Goal: Task Accomplishment & Management: Use online tool/utility

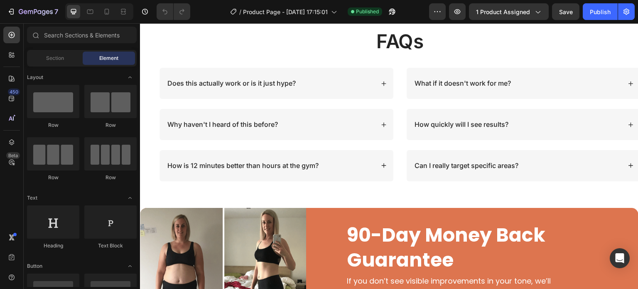
scroll to position [3793, 0]
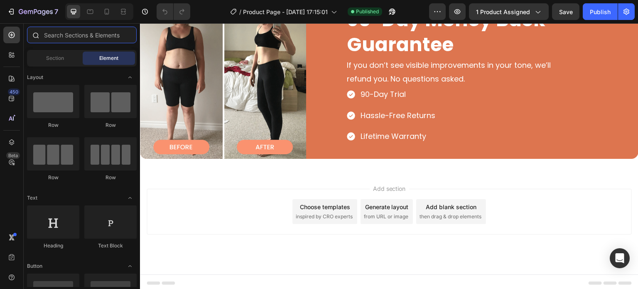
click at [64, 32] on input "text" at bounding box center [82, 35] width 110 height 17
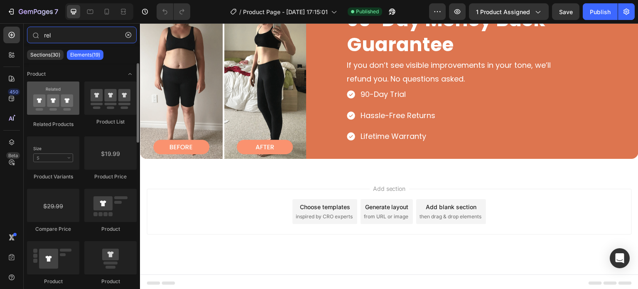
type input "rel"
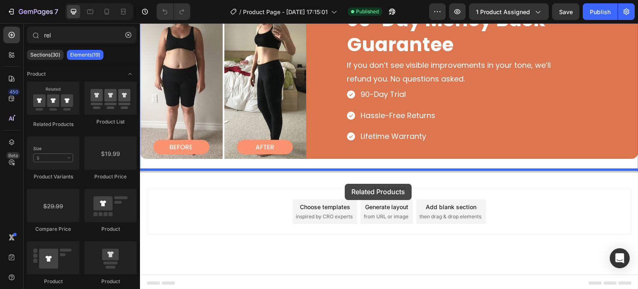
drag, startPoint x: 195, startPoint y: 126, endPoint x: 350, endPoint y: 179, distance: 164.0
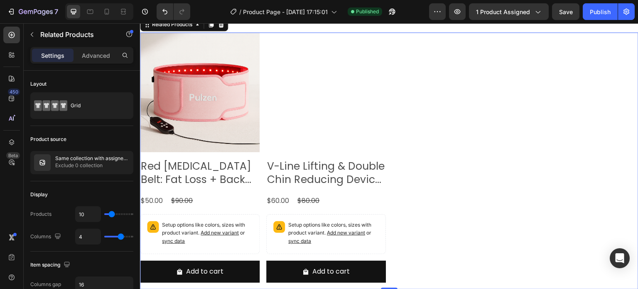
scroll to position [3946, 0]
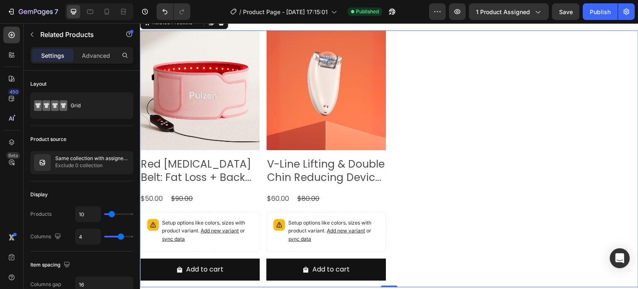
click at [471, 154] on div "Product Images Red [MEDICAL_DATA] Belt: Fat Loss + Back Pain Relief in Minutes …" at bounding box center [389, 158] width 498 height 257
click at [451, 165] on div "Product Images Red [MEDICAL_DATA] Belt: Fat Loss + Back Pain Relief in Minutes …" at bounding box center [389, 158] width 498 height 257
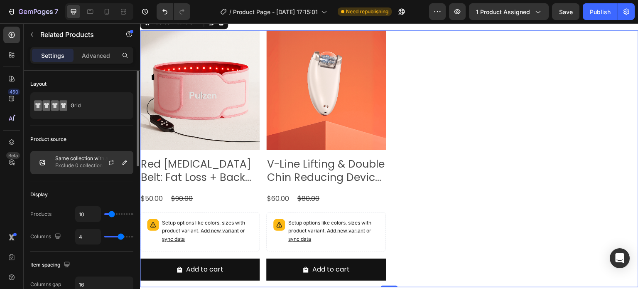
click at [84, 168] on p "Exclude 0 collection" at bounding box center [92, 165] width 74 height 8
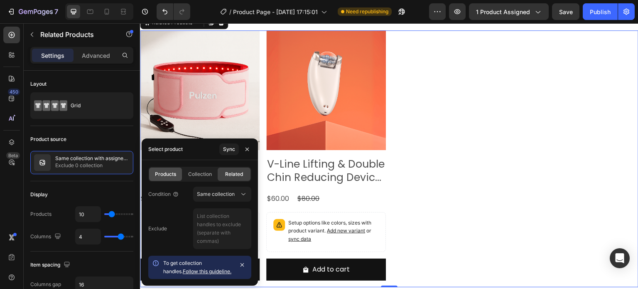
click at [171, 167] on div "Products" at bounding box center [165, 173] width 33 height 13
type input "4"
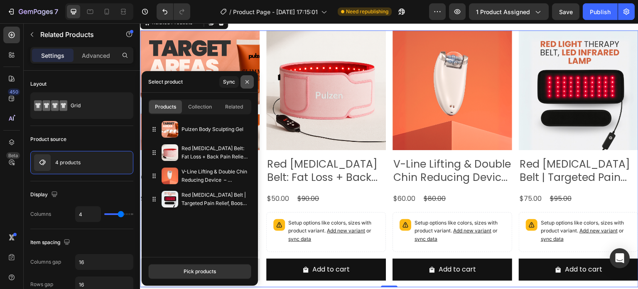
click at [246, 81] on icon "button" at bounding box center [246, 81] width 3 height 3
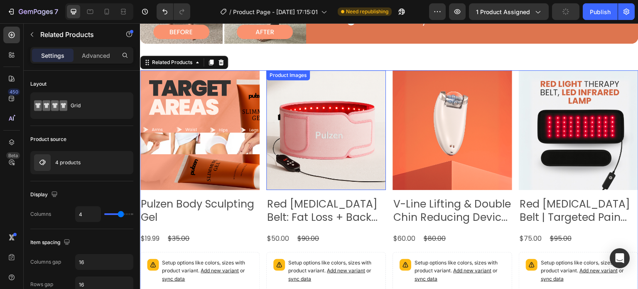
scroll to position [3904, 0]
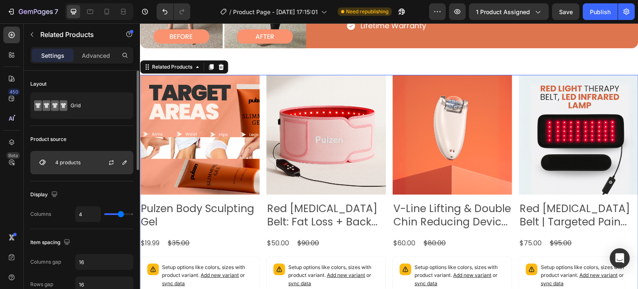
click at [83, 159] on div "4 products" at bounding box center [81, 162] width 103 height 23
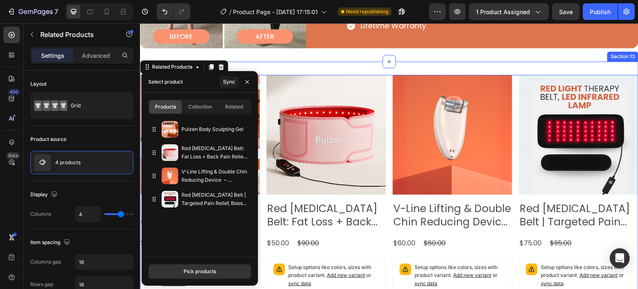
click at [381, 66] on div "Product Images Pulzen Body Sculpting Gel Product Title $19.99 Product Price Pro…" at bounding box center [389, 203] width 498 height 284
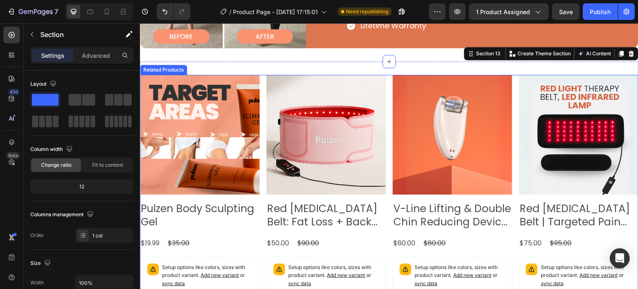
click at [260, 78] on div "Product Images Pulzen Body Sculpting Gel Product Title $19.99 Product Price Pro…" at bounding box center [389, 203] width 498 height 257
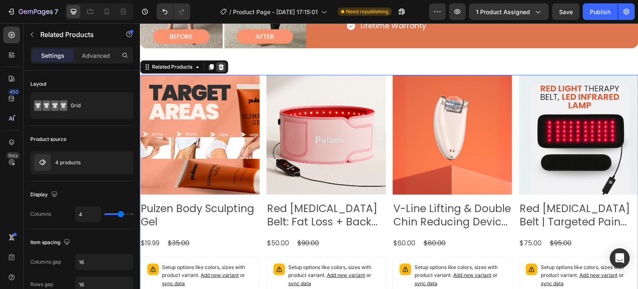
click at [221, 65] on icon at bounding box center [220, 67] width 5 height 6
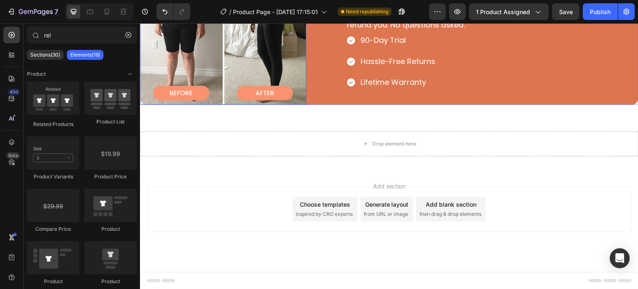
scroll to position [3845, 0]
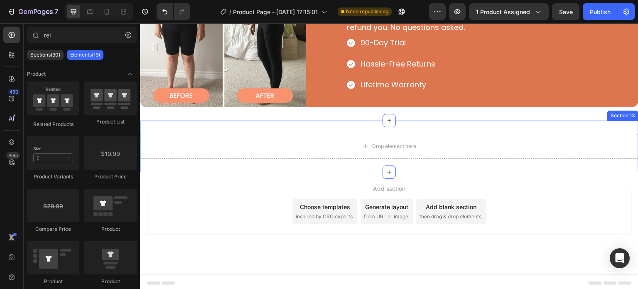
click at [320, 130] on div "Drop element here Section 13" at bounding box center [389, 145] width 498 height 51
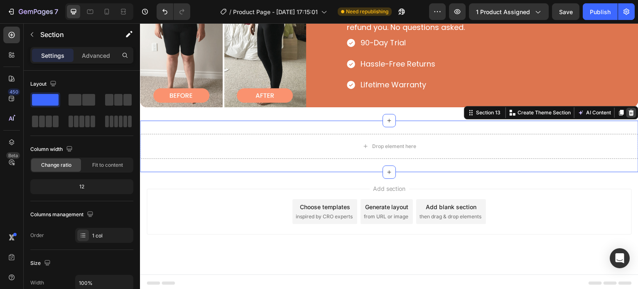
click at [626, 114] on div at bounding box center [631, 113] width 10 height 10
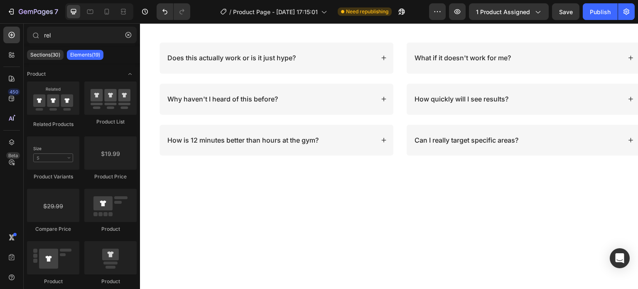
scroll to position [3404, 0]
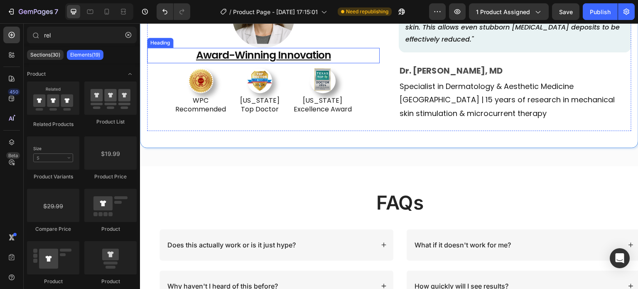
click at [336, 63] on h2 "award-winning innovation" at bounding box center [263, 55] width 232 height 15
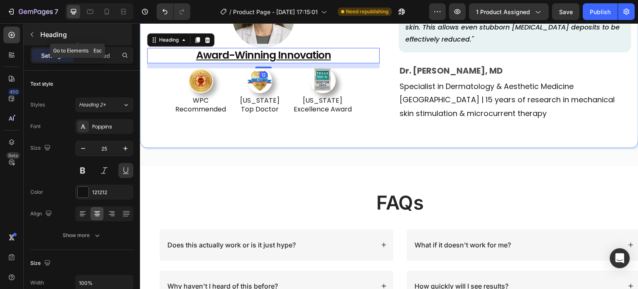
click at [32, 34] on icon "button" at bounding box center [32, 34] width 7 height 7
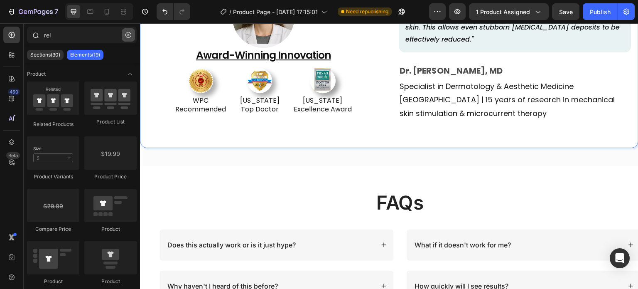
click at [129, 37] on icon "button" at bounding box center [128, 35] width 6 height 6
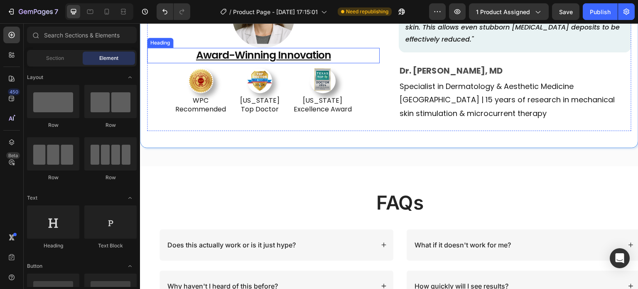
click at [184, 63] on h2 "award-winning innovation" at bounding box center [263, 55] width 232 height 15
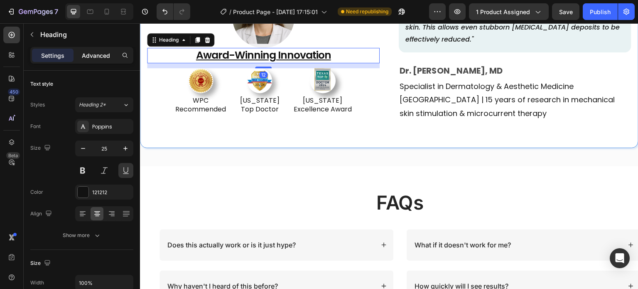
click at [100, 58] on p "Advanced" at bounding box center [96, 55] width 28 height 9
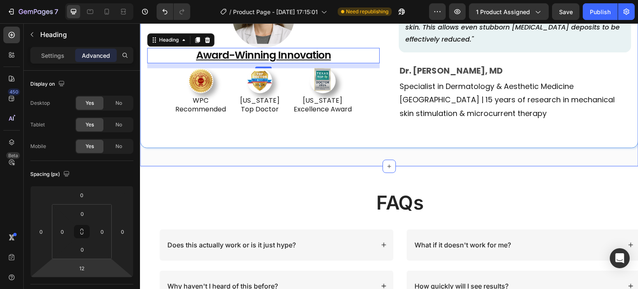
click at [513, 166] on div "trusted by fitness professionals worldwide Heading Title Line As Seen In Text B…" at bounding box center [389, 17] width 498 height 298
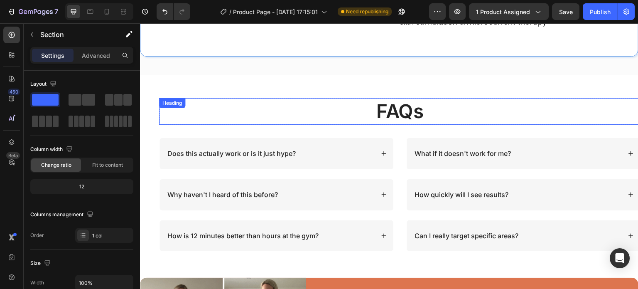
scroll to position [3495, 0]
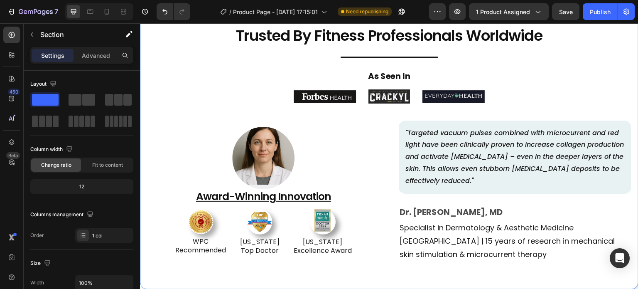
scroll to position [3201, 0]
